Goal: Check status: Check status

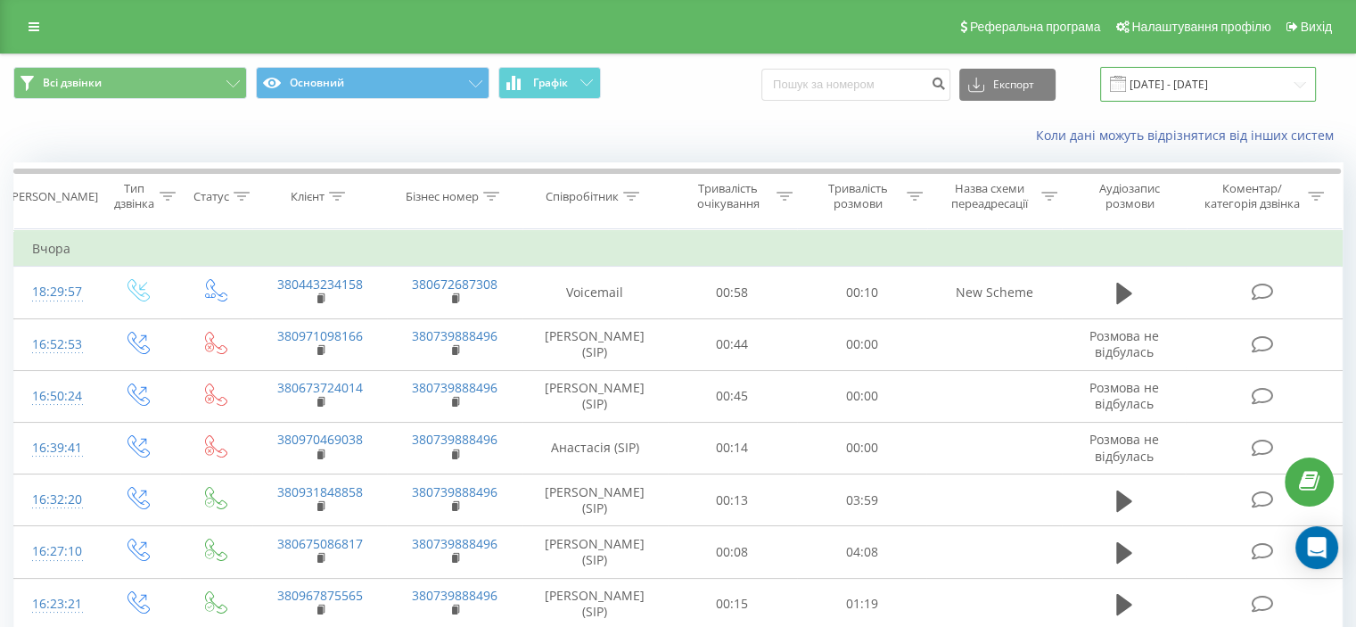
click at [1166, 71] on input "[DATE] - [DATE]" at bounding box center [1208, 84] width 216 height 35
click at [563, 144] on div "Коли дані можуть відрізнятися вiд інших систем" at bounding box center [678, 135] width 1354 height 43
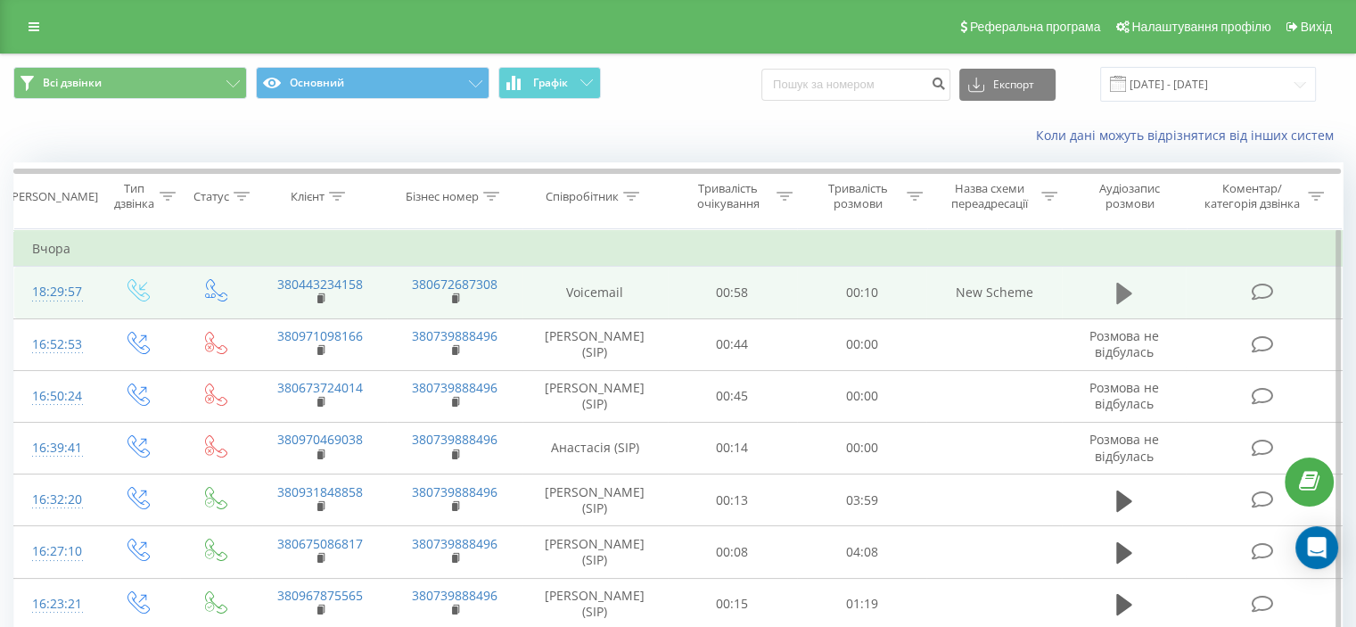
click at [1120, 293] on icon at bounding box center [1124, 293] width 16 height 21
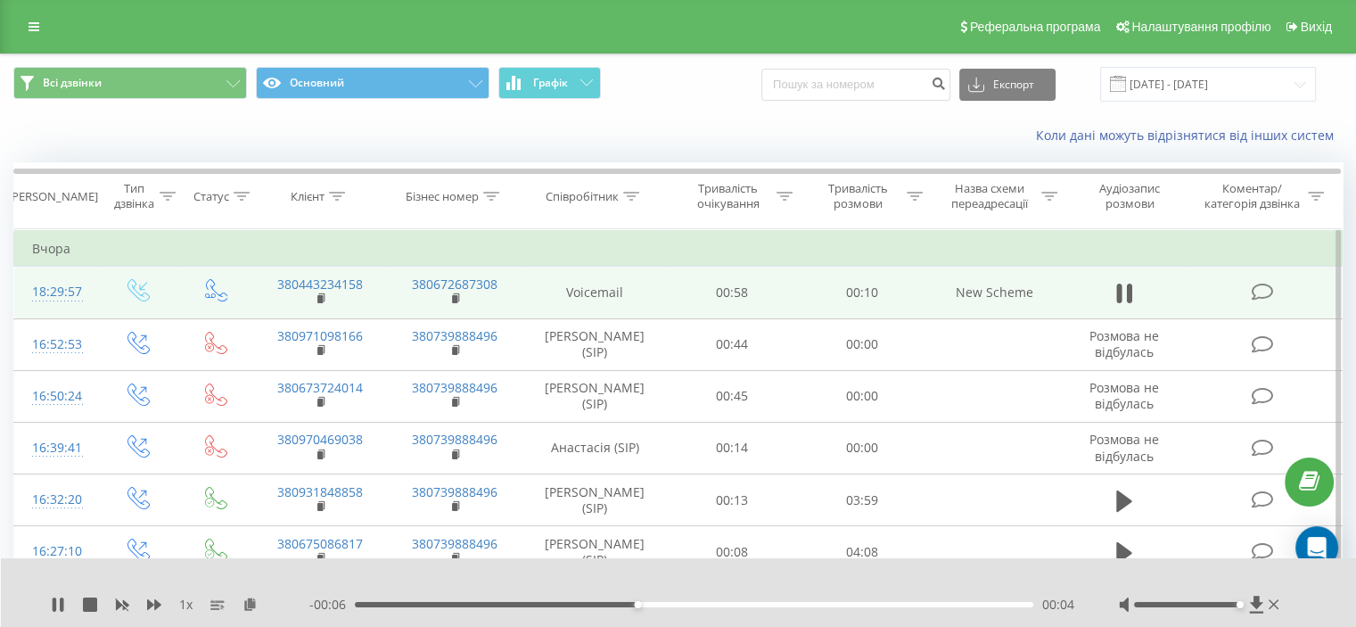
drag, startPoint x: 1184, startPoint y: 605, endPoint x: 1287, endPoint y: 613, distance: 103.7
click at [1287, 613] on div "1 x - 00:06 00:04 00:04" at bounding box center [679, 592] width 1356 height 69
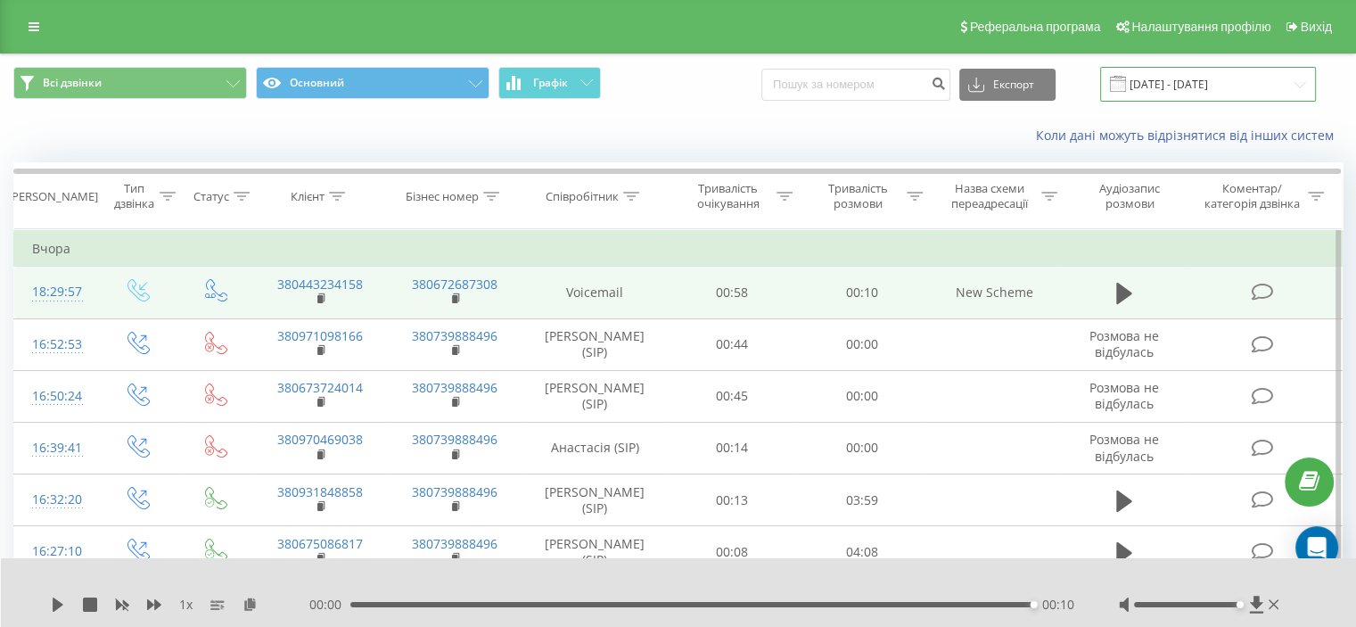
click at [1223, 72] on input "[DATE] - [DATE]" at bounding box center [1208, 84] width 216 height 35
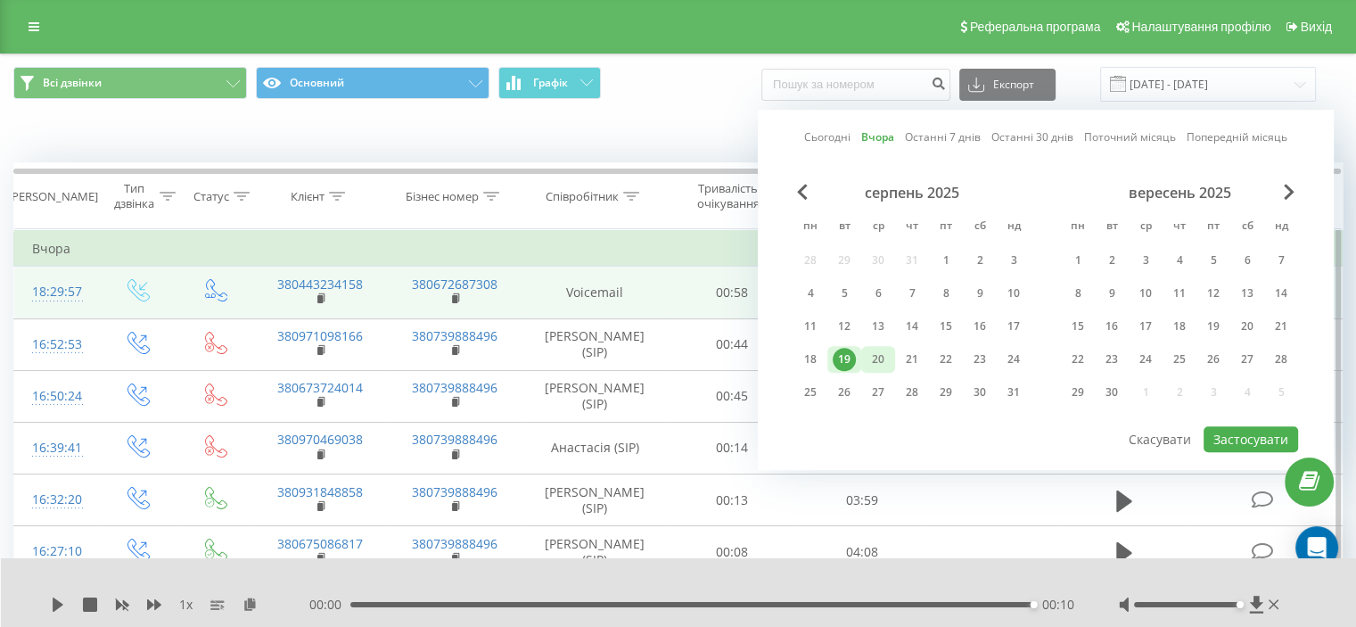
click at [882, 350] on div "20" at bounding box center [877, 359] width 23 height 23
click at [1266, 437] on button "Застосувати" at bounding box center [1250, 439] width 94 height 26
type input "[DATE] - [DATE]"
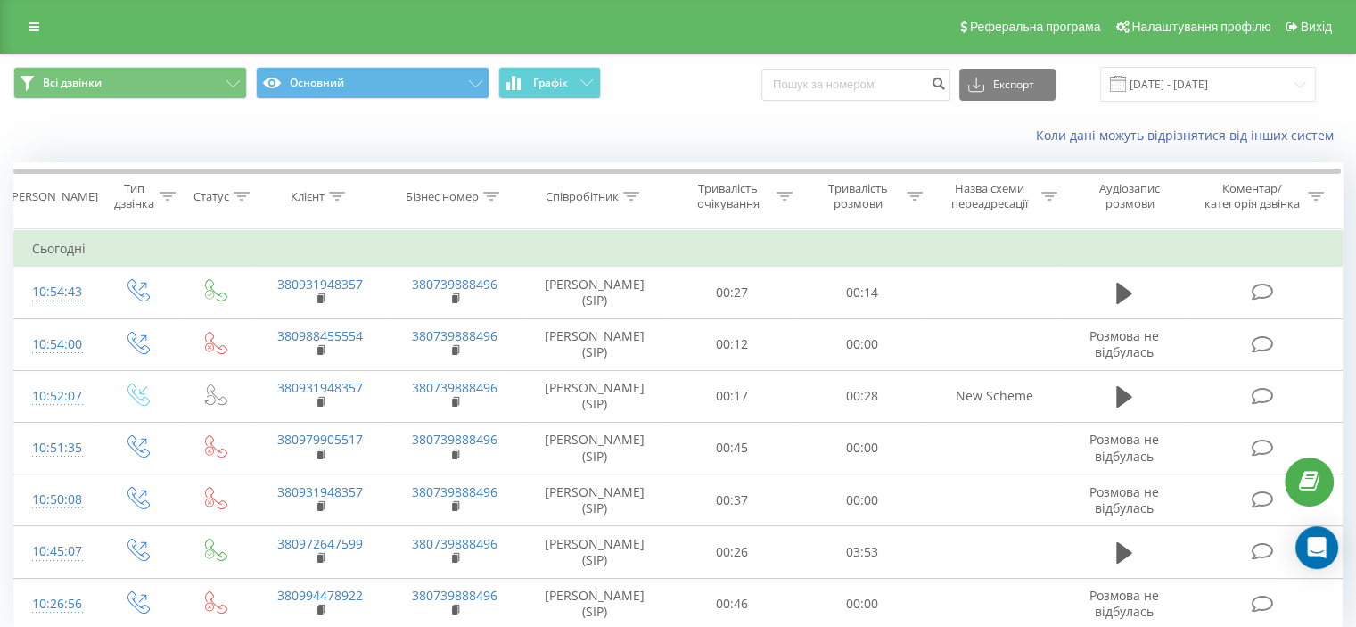
scroll to position [70, 0]
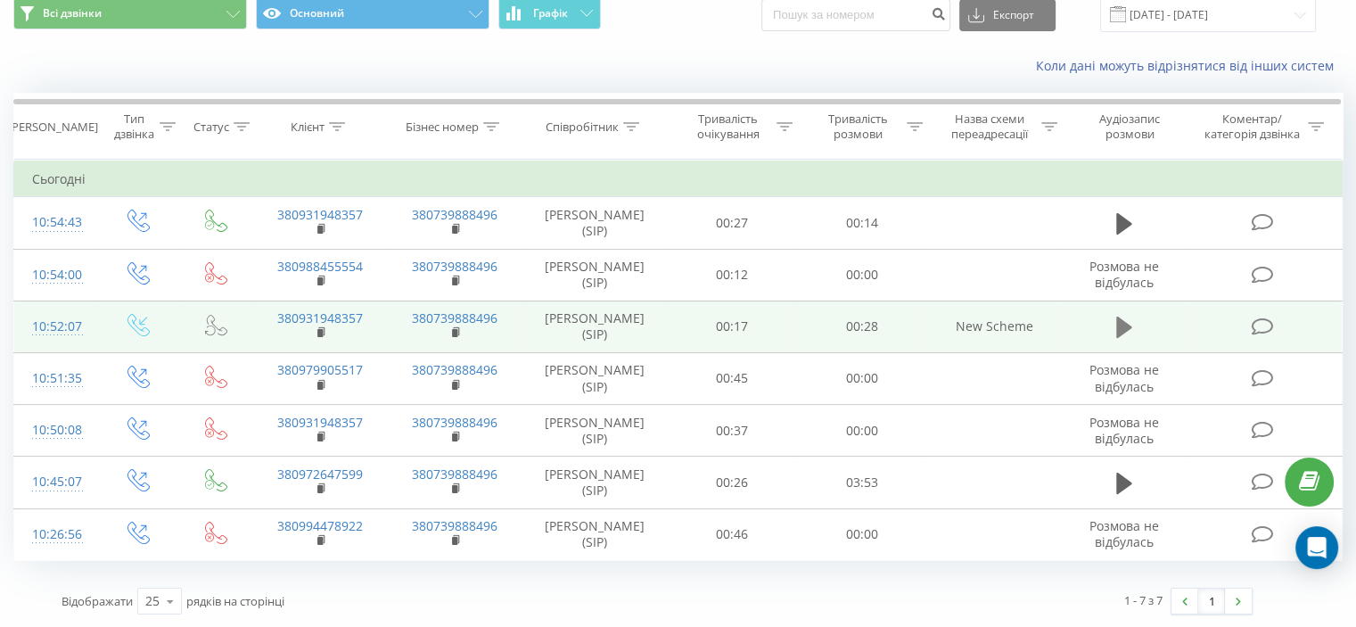
click at [1120, 324] on icon at bounding box center [1124, 326] width 16 height 21
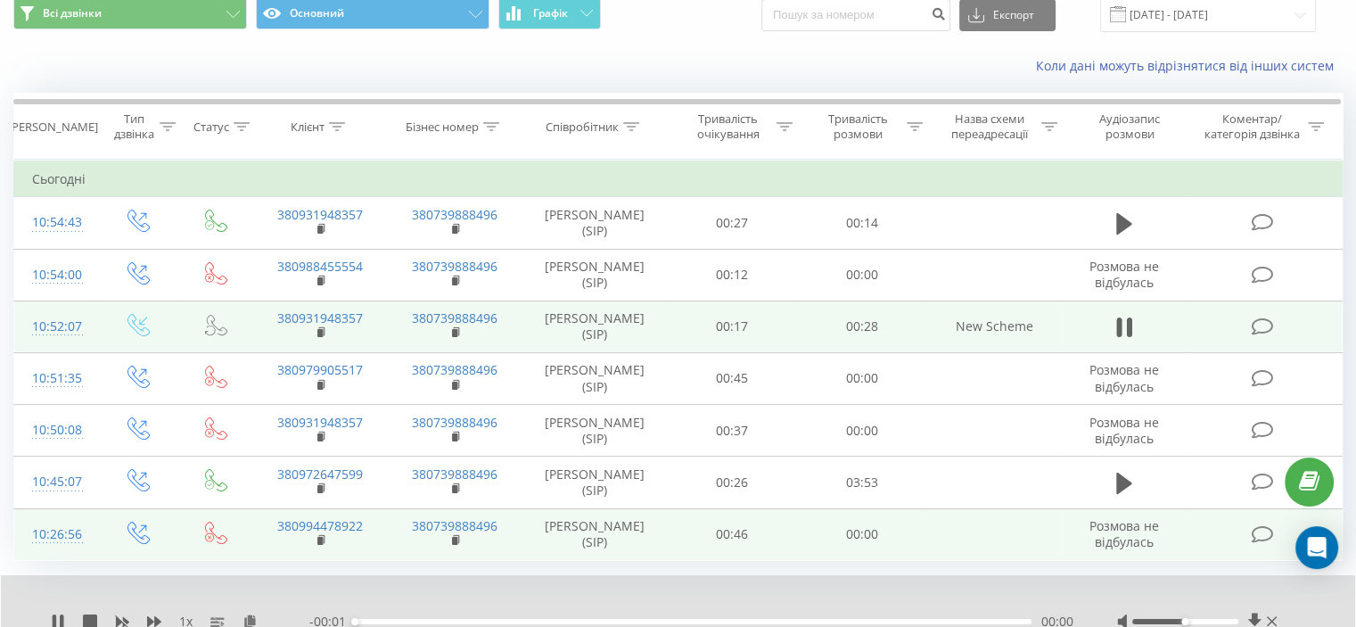
scroll to position [138, 0]
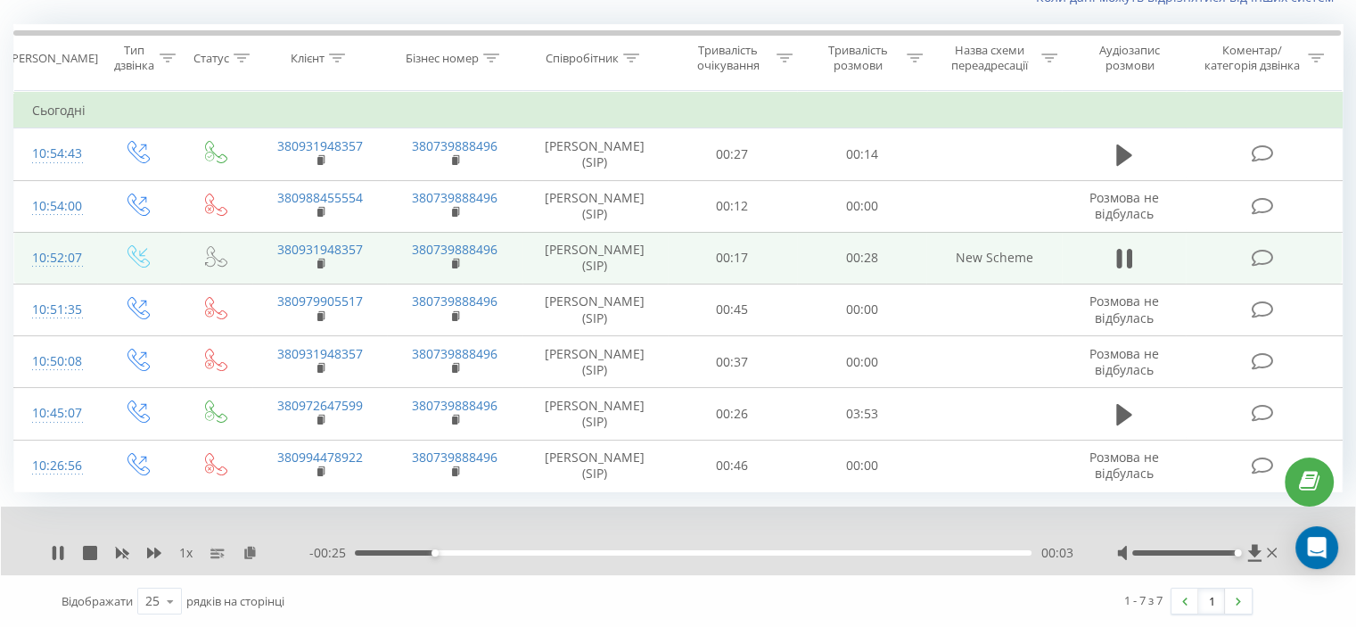
drag, startPoint x: 1184, startPoint y: 554, endPoint x: 1238, endPoint y: 554, distance: 54.4
click at [1238, 554] on div "Accessibility label" at bounding box center [1237, 552] width 7 height 7
click at [1153, 521] on div at bounding box center [666, 530] width 984 height 20
click at [1115, 513] on div "1 x - 00:23 00:04 00:04" at bounding box center [678, 540] width 1354 height 69
click at [1115, 513] on div "1 x - 00:21 00:07 00:07" at bounding box center [678, 540] width 1354 height 69
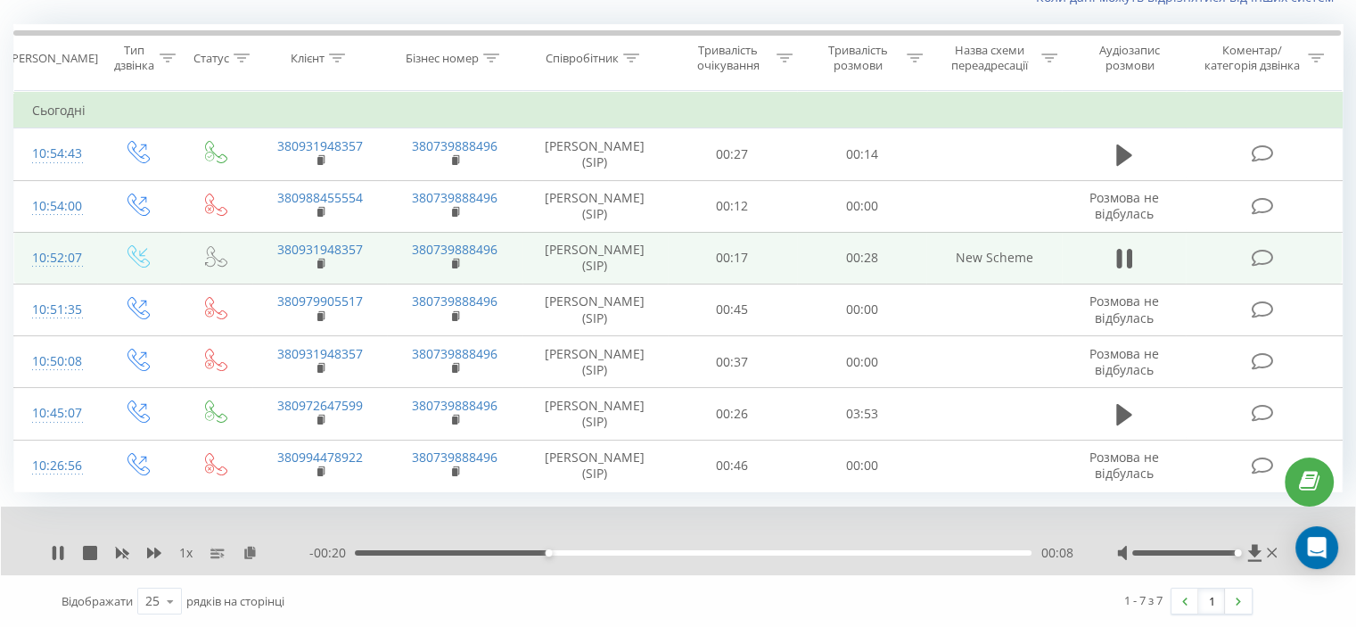
click at [1115, 513] on div "1 x - 00:20 00:08 00:08" at bounding box center [678, 540] width 1354 height 69
click at [1115, 513] on div "1 x - 00:19 00:08 00:08" at bounding box center [678, 540] width 1354 height 69
click at [1115, 513] on div "1 x - 00:19 00:09 00:09" at bounding box center [678, 540] width 1354 height 69
click at [1115, 513] on div "1 x - 00:17 00:10 00:10" at bounding box center [678, 540] width 1354 height 69
click at [1115, 513] on div "1 x - 00:16 00:12 00:12" at bounding box center [678, 540] width 1354 height 69
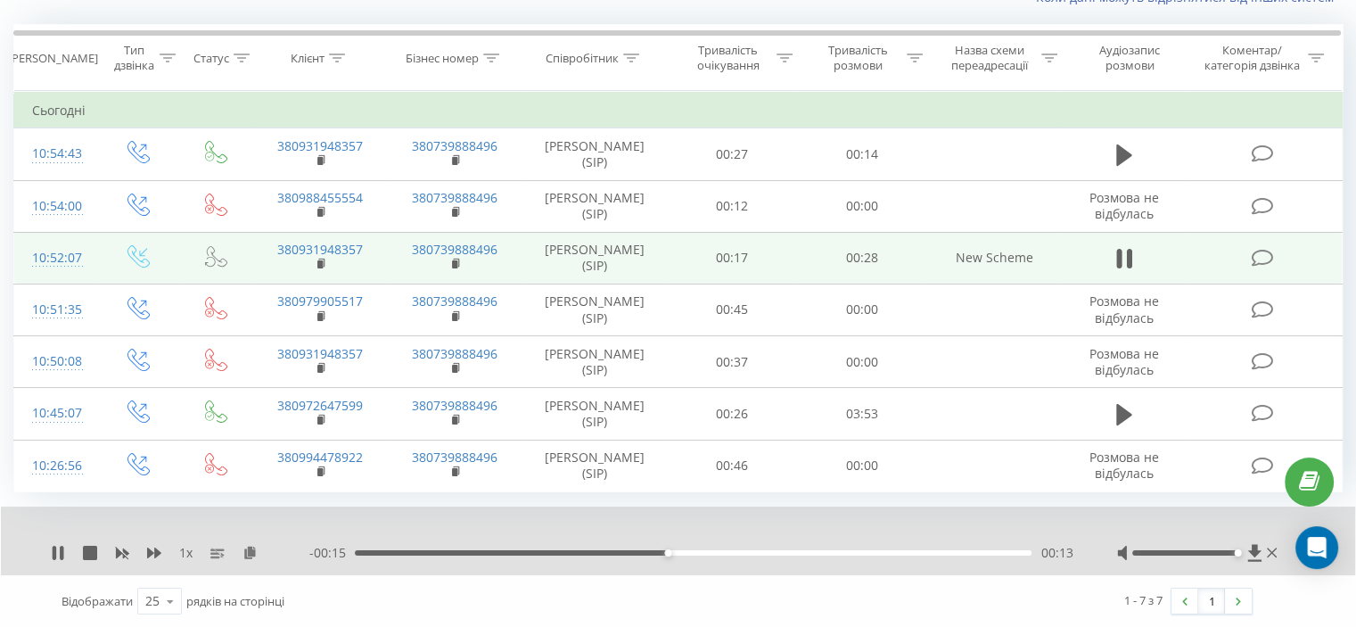
click at [1115, 513] on div "1 x - 00:15 00:13 00:13" at bounding box center [678, 540] width 1354 height 69
click at [1115, 513] on div "1 x - 00:14 00:13 00:13" at bounding box center [678, 540] width 1354 height 69
click at [1115, 513] on div "1 x - 00:12 00:16 00:16" at bounding box center [678, 540] width 1354 height 69
click at [1115, 513] on div "1 x - 00:11 00:17 00:17" at bounding box center [678, 540] width 1354 height 69
drag, startPoint x: 1075, startPoint y: 554, endPoint x: 1045, endPoint y: 552, distance: 30.4
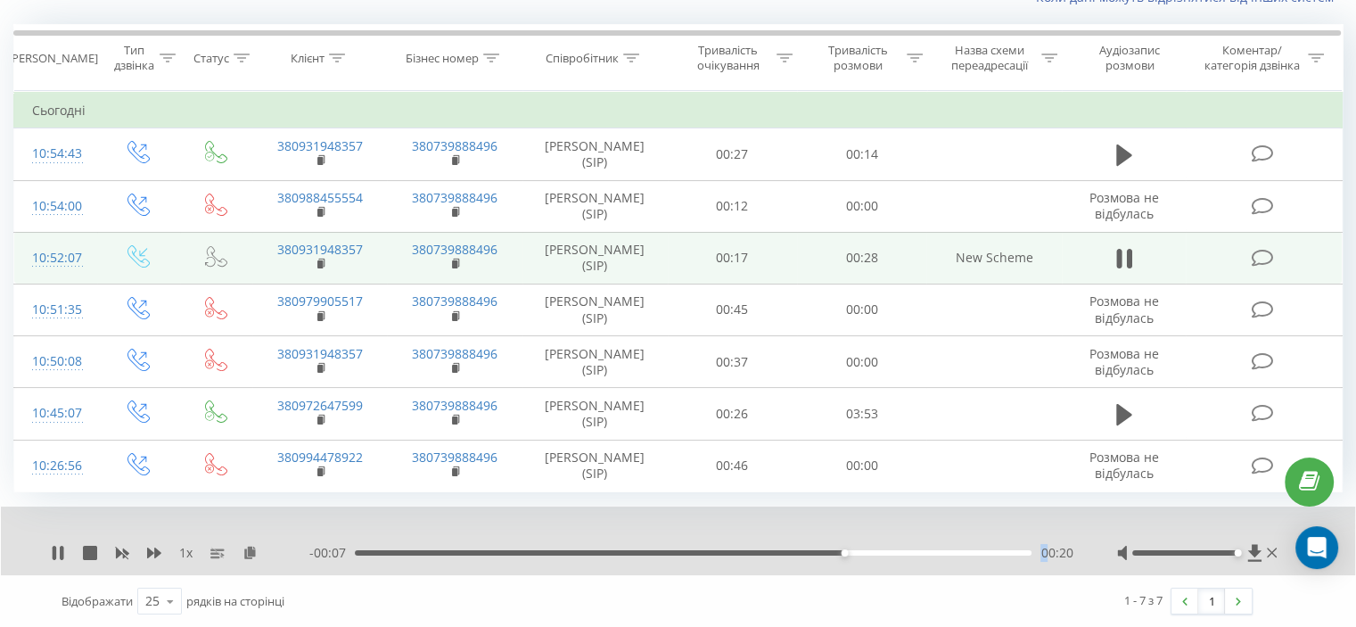
click at [1045, 552] on div "1 x - 00:07 00:20 00:20" at bounding box center [666, 553] width 1230 height 18
click at [1080, 555] on div "1 x - 00:07 00:20 00:20" at bounding box center [666, 553] width 1230 height 18
click at [1075, 552] on div "1 x - 00:04 00:23 00:23" at bounding box center [666, 553] width 1230 height 18
click at [1075, 552] on div "1 x - 00:04 00:24 00:24" at bounding box center [666, 553] width 1230 height 18
drag, startPoint x: 1075, startPoint y: 552, endPoint x: 1038, endPoint y: 549, distance: 37.5
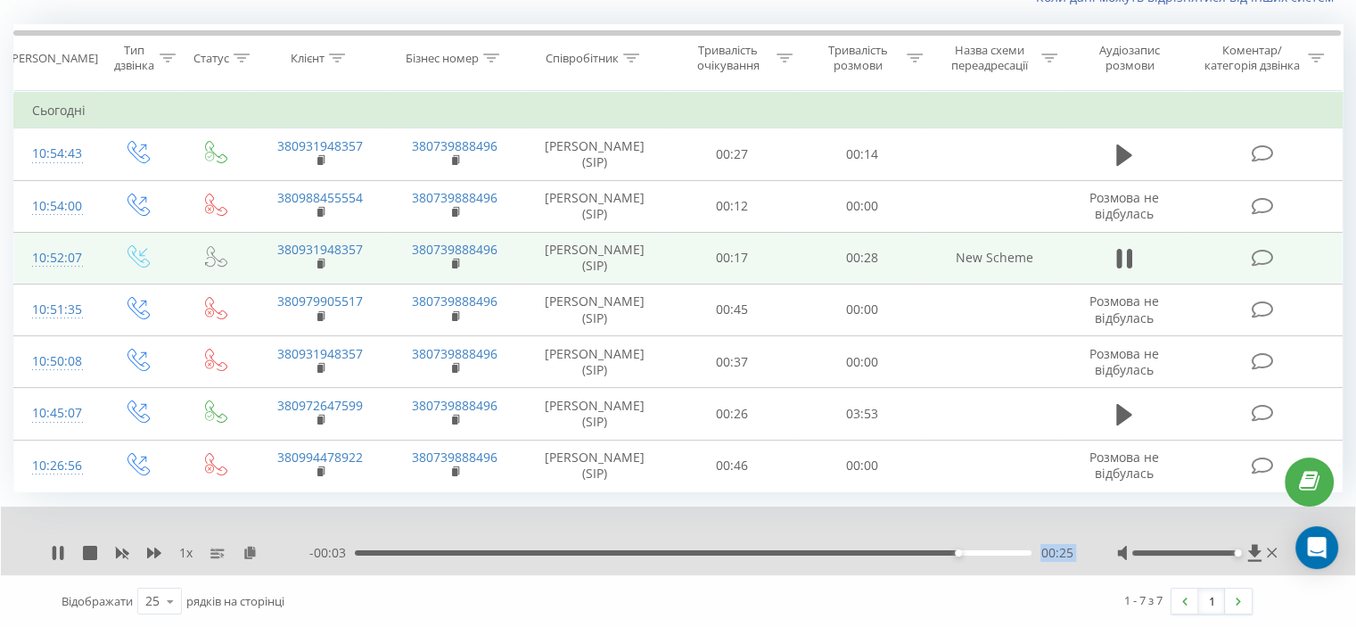
click at [1038, 549] on div "1 x - 00:03 00:25 00:25" at bounding box center [666, 553] width 1230 height 18
click at [1061, 555] on span "00:25" at bounding box center [1056, 553] width 32 height 18
drag, startPoint x: 1072, startPoint y: 550, endPoint x: 1037, endPoint y: 553, distance: 35.8
click at [1037, 553] on div "00:00 00:28 00:28" at bounding box center [690, 553] width 763 height 18
click at [1079, 555] on div "1 x 00:00 00:28 00:28" at bounding box center [666, 553] width 1230 height 18
